Goal: Information Seeking & Learning: Find specific fact

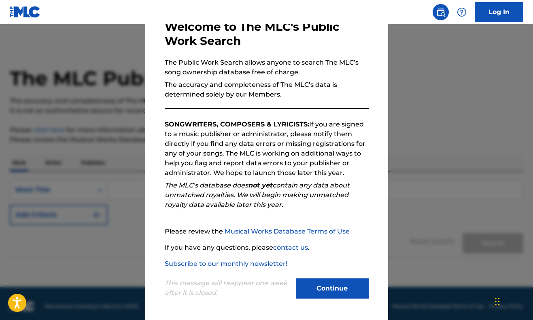
scroll to position [50, 0]
click at [314, 293] on button "Continue" at bounding box center [332, 289] width 73 height 20
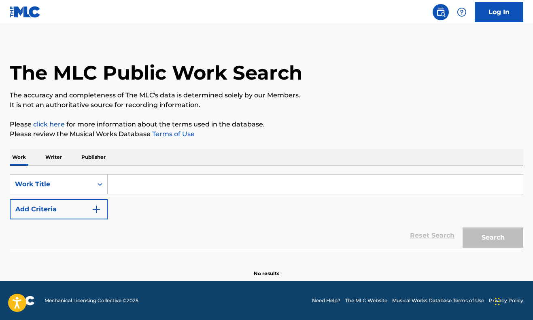
scroll to position [6, 0]
click at [121, 187] on input "Search Form" at bounding box center [315, 184] width 415 height 19
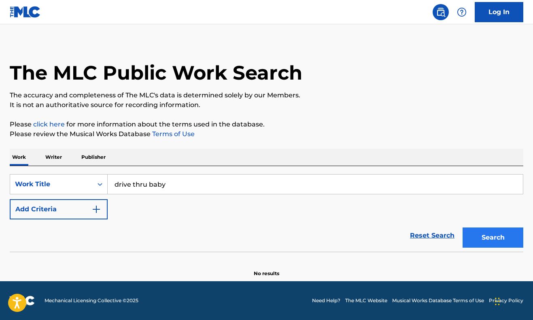
type input "drive thru baby"
click at [487, 238] on button "Search" at bounding box center [492, 238] width 61 height 20
click at [480, 237] on button "Search" at bounding box center [492, 238] width 61 height 20
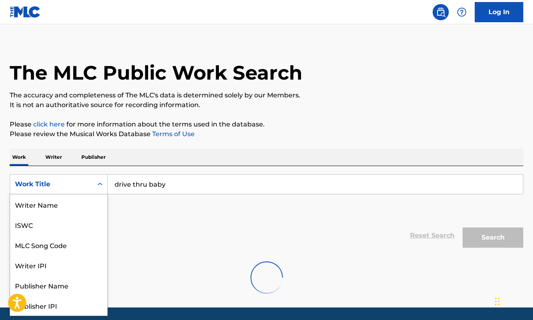
click at [105, 187] on div "Search Form" at bounding box center [100, 184] width 15 height 15
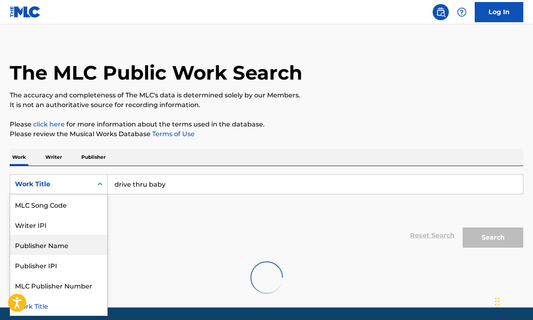
click at [74, 246] on div "Publisher Name" at bounding box center [58, 245] width 97 height 20
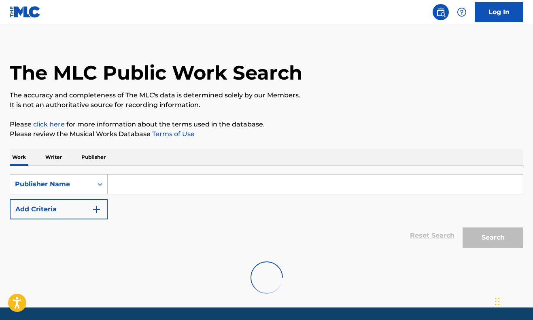
click at [158, 183] on input "Search Form" at bounding box center [315, 184] width 415 height 19
type input "frozen inhouse"
click at [491, 241] on div "Search" at bounding box center [490, 236] width 65 height 32
click at [321, 185] on input "frozen inhouse" at bounding box center [315, 184] width 415 height 19
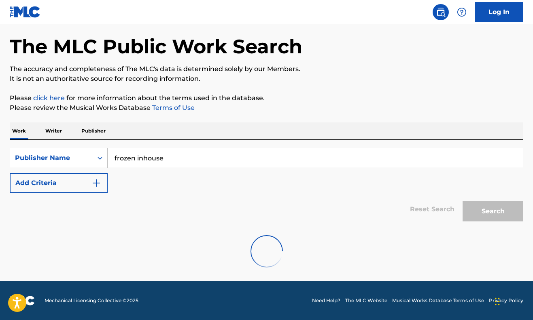
scroll to position [32, 0]
click at [491, 212] on div "Search" at bounding box center [490, 209] width 65 height 32
click at [303, 208] on div "Reset Search Search" at bounding box center [266, 209] width 513 height 32
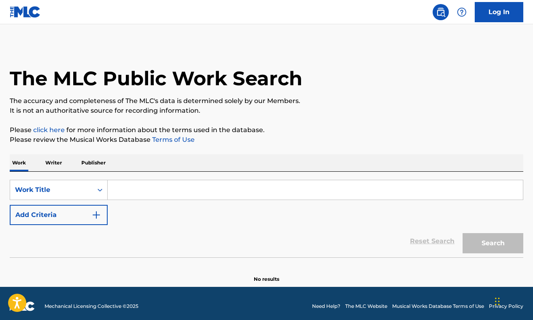
click at [129, 196] on input "Search Form" at bounding box center [315, 189] width 415 height 19
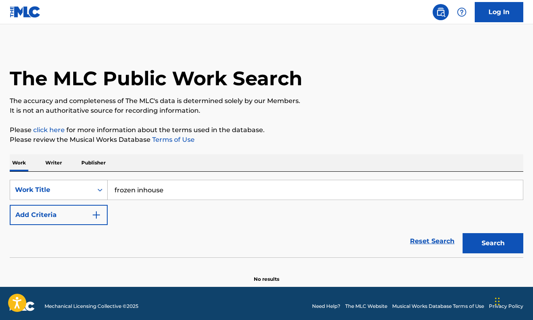
type input "frozen inhouse"
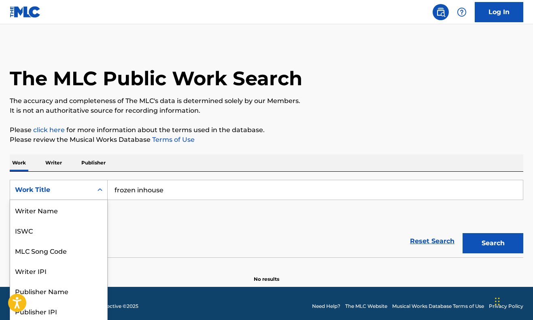
click at [95, 185] on div "Search Form" at bounding box center [100, 190] width 15 height 15
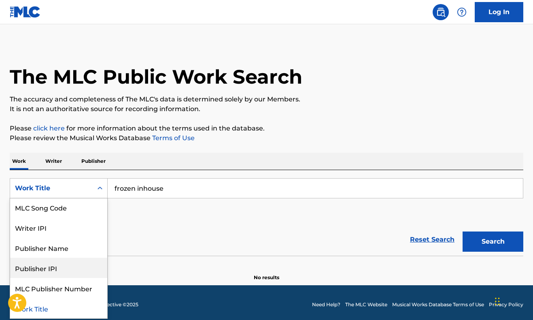
scroll to position [42, 0]
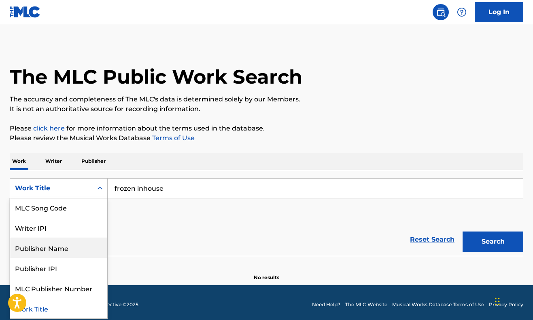
click at [61, 250] on div "Publisher Name" at bounding box center [58, 248] width 97 height 20
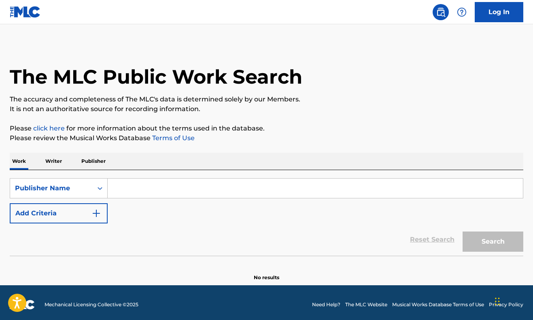
click at [155, 189] on input "Search Form" at bounding box center [315, 188] width 415 height 19
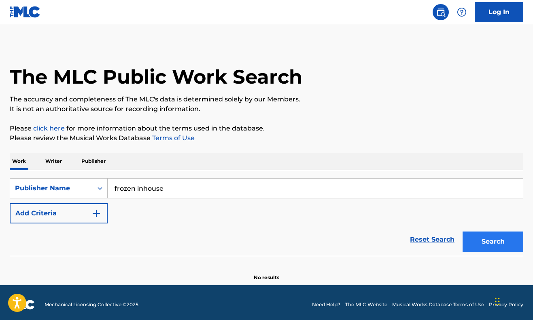
type input "frozen inhouse"
click at [479, 238] on button "Search" at bounding box center [492, 242] width 61 height 20
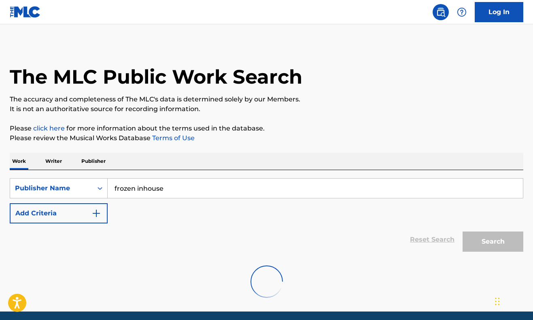
click at [93, 159] on p "Publisher" at bounding box center [93, 161] width 29 height 17
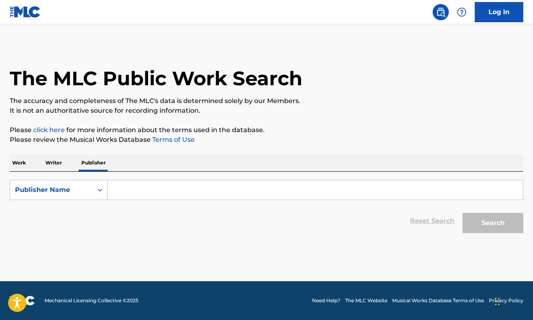
click at [134, 188] on input "Search Form" at bounding box center [315, 189] width 415 height 19
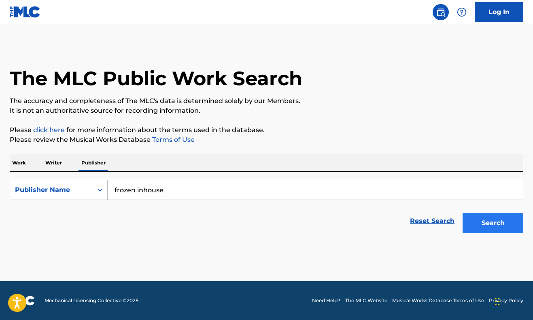
type input "frozen inhouse"
click at [490, 220] on button "Search" at bounding box center [492, 223] width 61 height 20
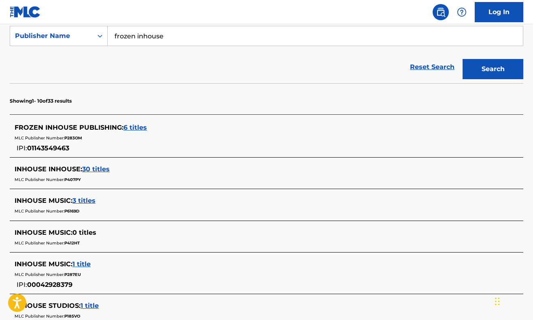
scroll to position [157, 0]
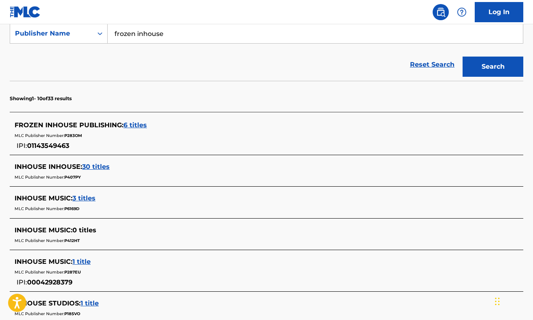
click at [133, 125] on span "6 titles" at bounding box center [134, 125] width 23 height 8
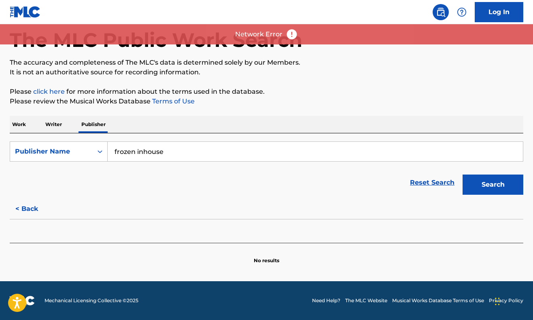
scroll to position [38, 0]
click at [102, 150] on icon "Search Form" at bounding box center [100, 152] width 8 height 8
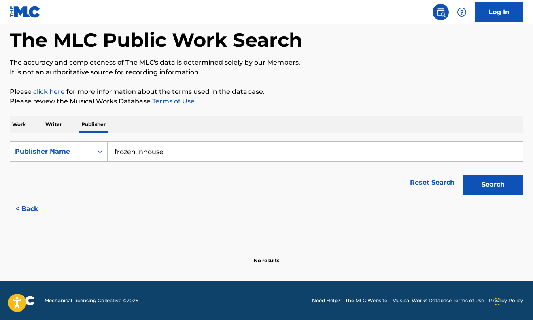
click at [53, 127] on p "Writer" at bounding box center [53, 124] width 21 height 17
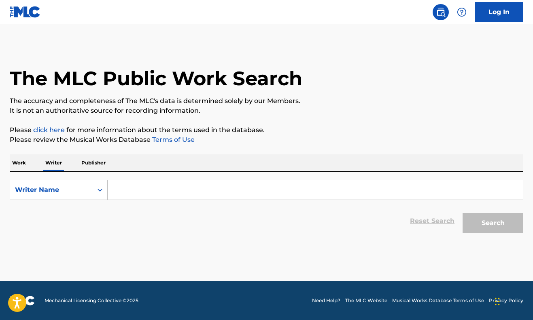
click at [131, 192] on input "Search Form" at bounding box center [315, 189] width 415 height 19
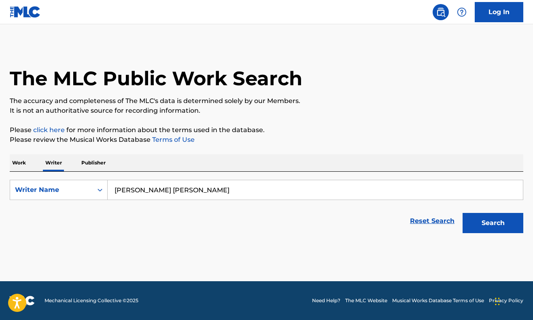
click at [493, 223] on button "Search" at bounding box center [492, 223] width 61 height 20
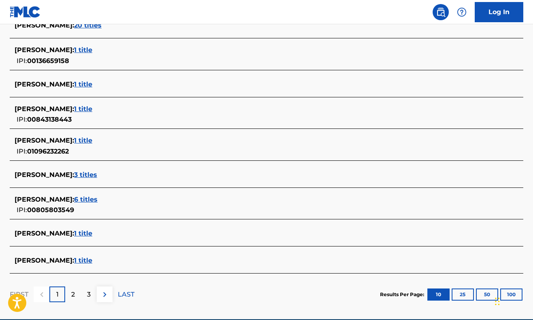
scroll to position [268, 0]
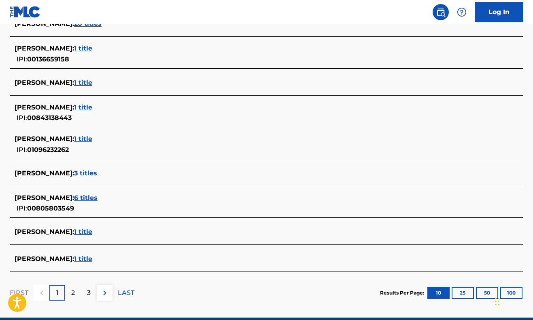
type input "[PERSON_NAME] [PERSON_NAME]"
click at [97, 198] on span "6 titles" at bounding box center [85, 198] width 23 height 8
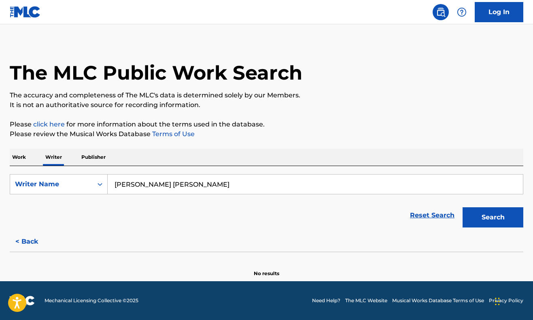
scroll to position [6, 0]
